Goal: Information Seeking & Learning: Learn about a topic

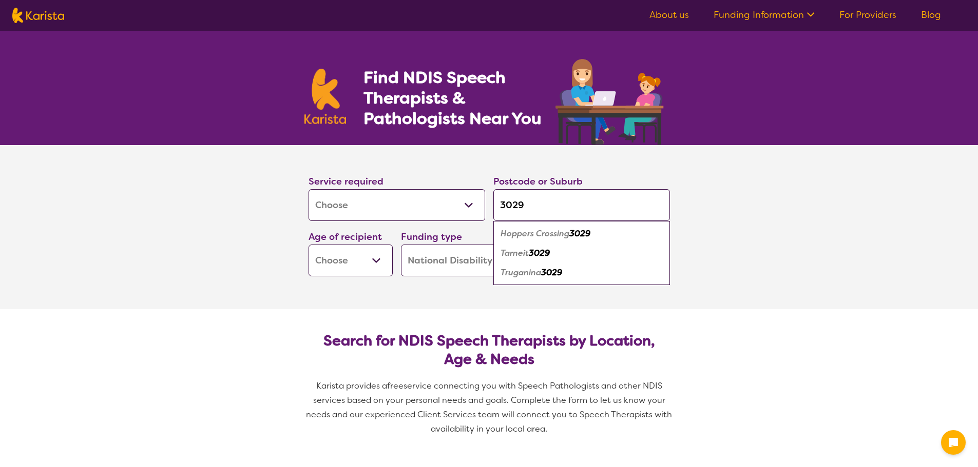
select select "[MEDICAL_DATA]"
select select "NDIS"
select select "[MEDICAL_DATA]"
select select "NDIS"
type input "3029"
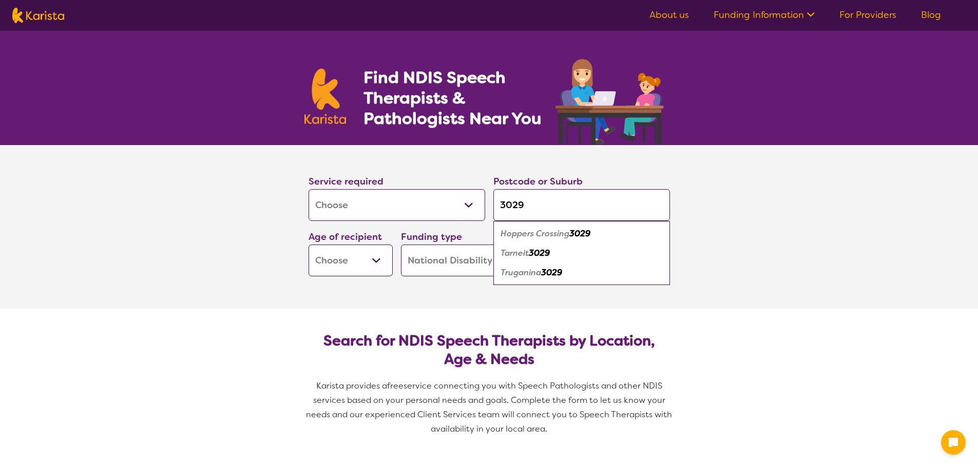
click at [526, 254] on em "Tarneit" at bounding box center [514, 253] width 28 height 11
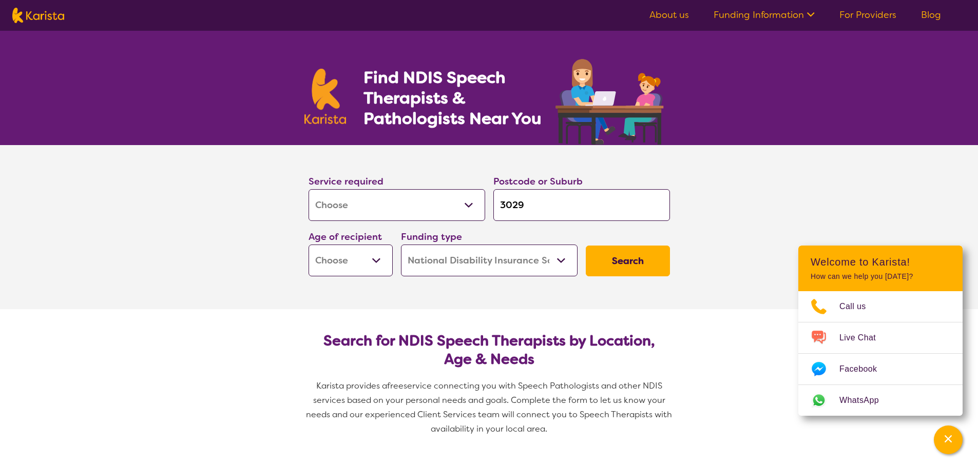
click at [380, 265] on select "Early Childhood - 0 to 9 Child - 10 to 11 Adolescent - 12 to 17 Adult - 18 to 6…" at bounding box center [350, 261] width 84 height 32
select select "EC"
click at [308, 245] on select "Early Childhood - 0 to 9 Child - 10 to 11 Adolescent - 12 to 17 Adult - 18 to 6…" at bounding box center [350, 261] width 84 height 32
select select "EC"
click at [613, 263] on button "Search" at bounding box center [627, 261] width 84 height 31
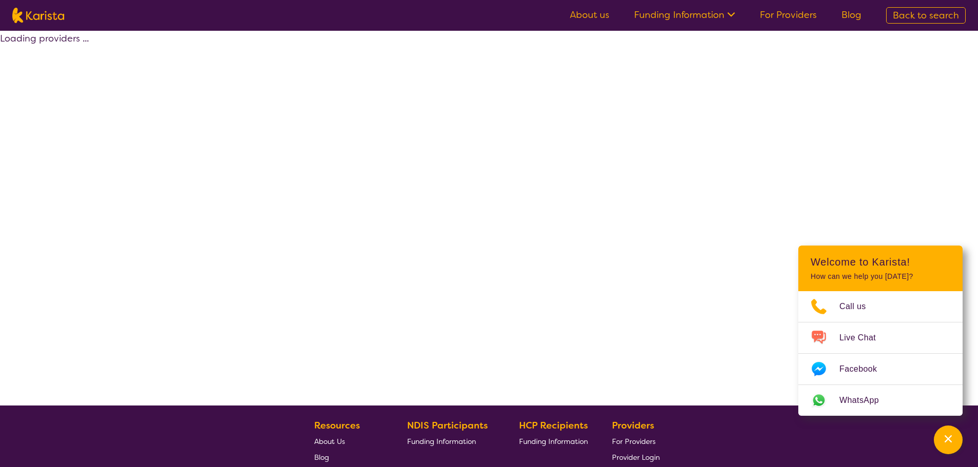
select select "by_score"
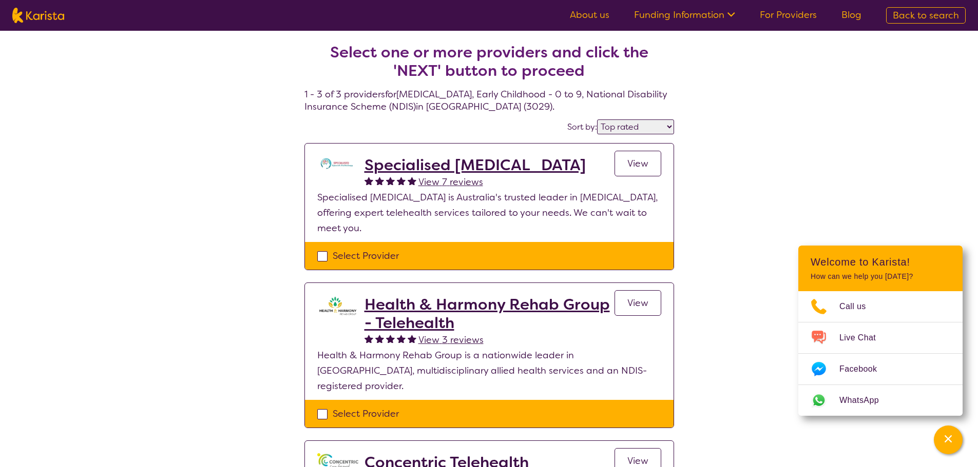
click at [489, 168] on h2 "Specialised Speech Pathology" at bounding box center [474, 165] width 221 height 18
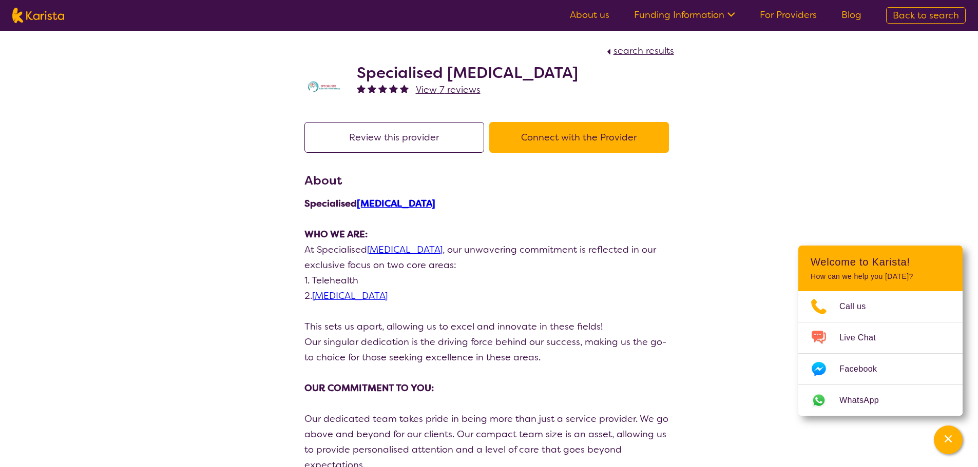
click at [360, 299] on link "Speech Pathology" at bounding box center [349, 296] width 75 height 12
select select "by_score"
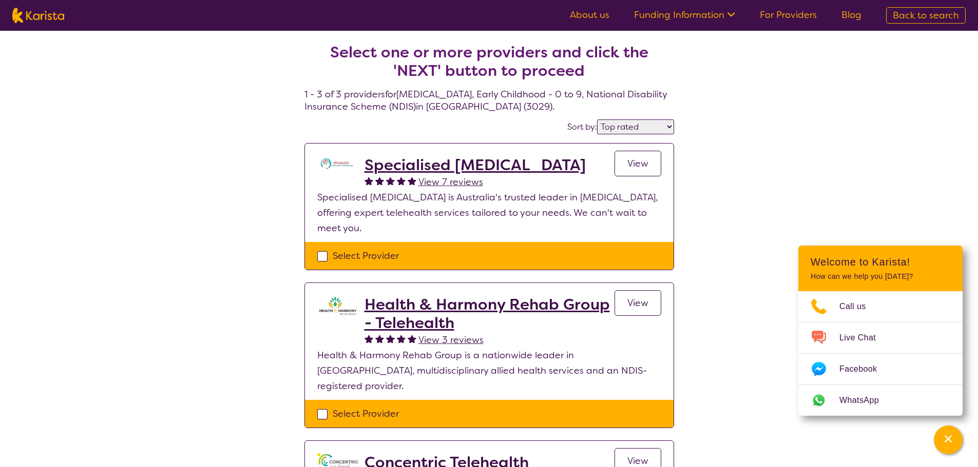
select select "[MEDICAL_DATA]"
select select "EC"
select select "NDIS"
select select "[MEDICAL_DATA]"
select select "EC"
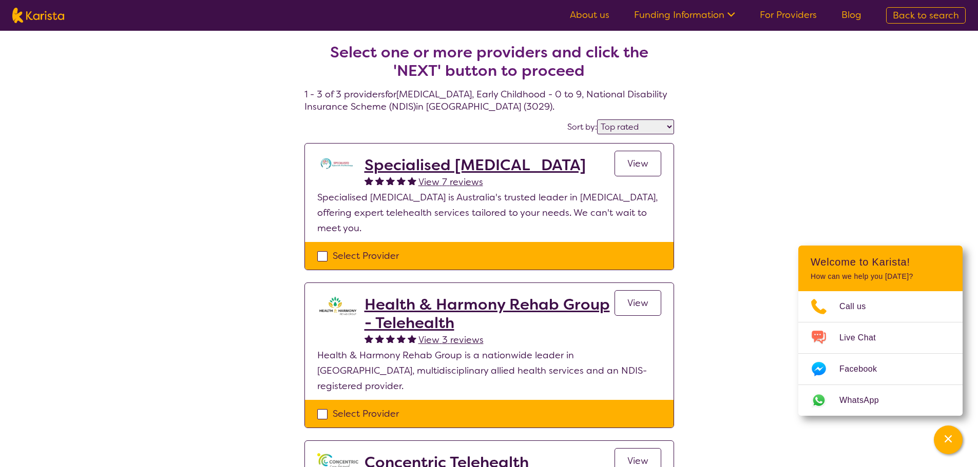
select select "NDIS"
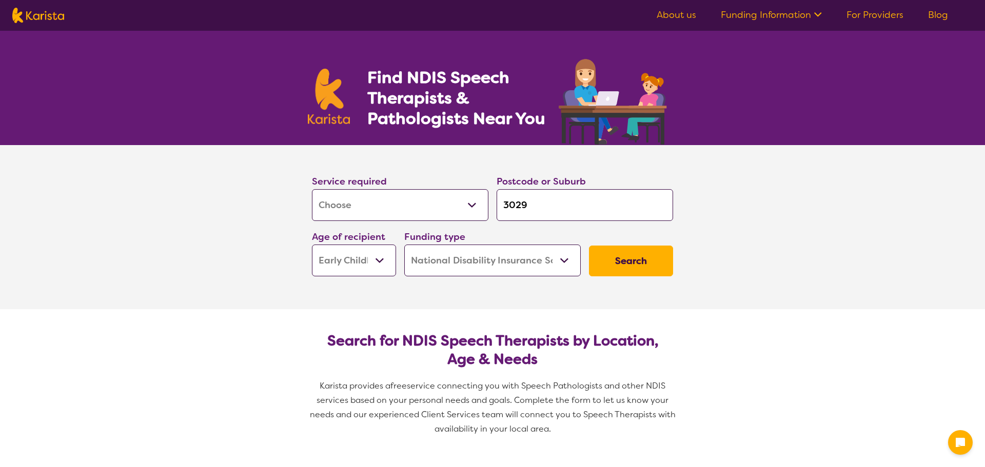
select select "[MEDICAL_DATA]"
select select "EC"
select select "NDIS"
select select "[MEDICAL_DATA]"
select select "EC"
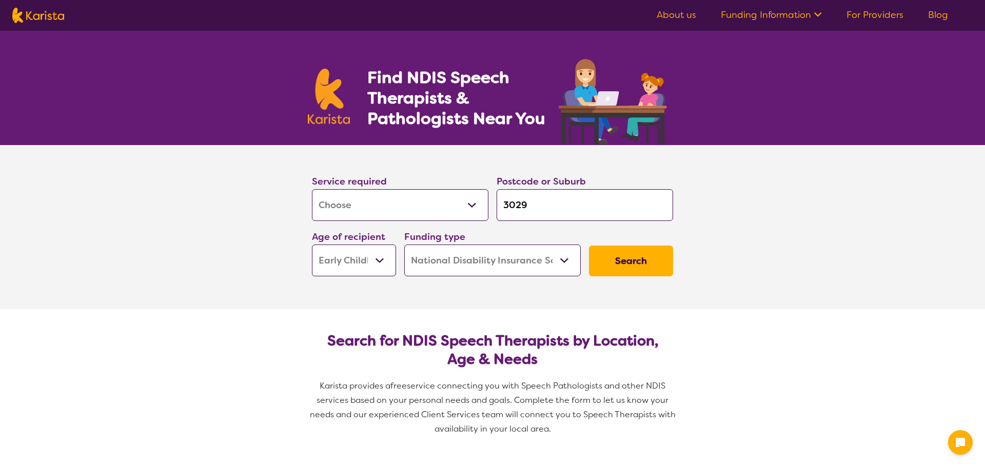
select select "NDIS"
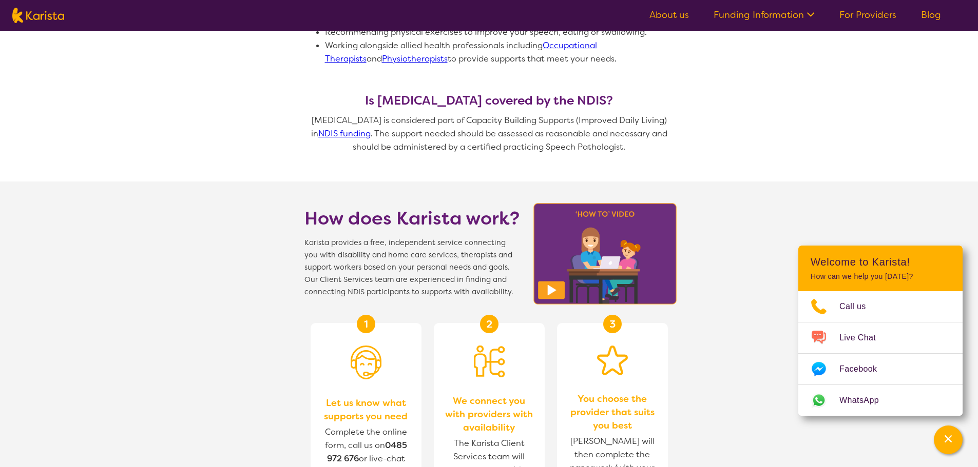
scroll to position [616, 0]
